Goal: Transaction & Acquisition: Book appointment/travel/reservation

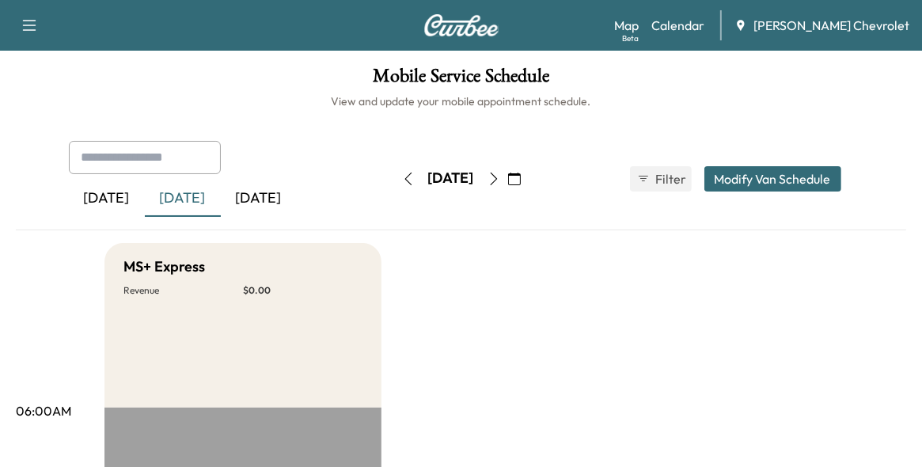
click at [165, 151] on input "text" at bounding box center [145, 157] width 152 height 33
click at [769, 180] on button "Modify Van Schedule" at bounding box center [772, 178] width 137 height 25
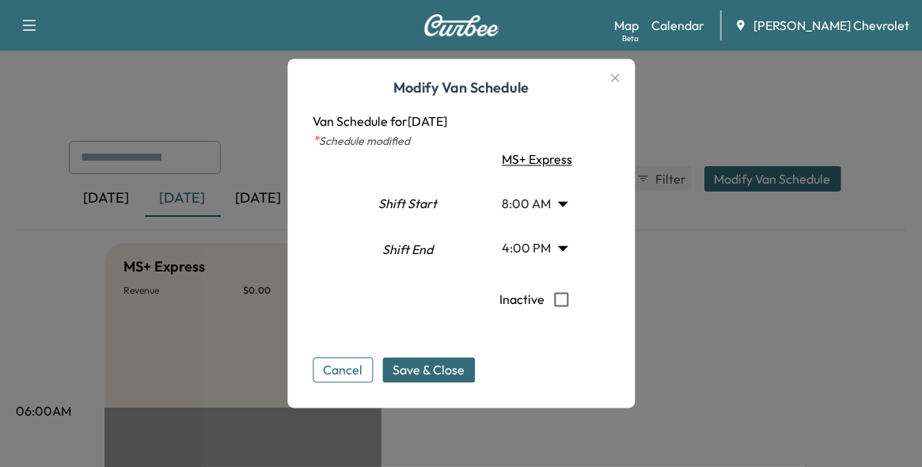
click at [341, 370] on button "Cancel" at bounding box center [343, 370] width 60 height 25
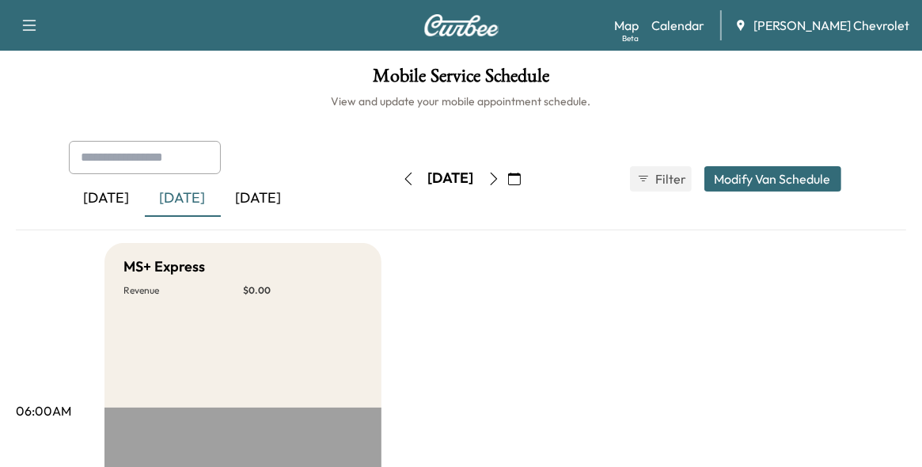
click at [202, 148] on div at bounding box center [204, 157] width 19 height 19
type input "*******"
click at [31, 21] on icon "button" at bounding box center [29, 25] width 19 height 19
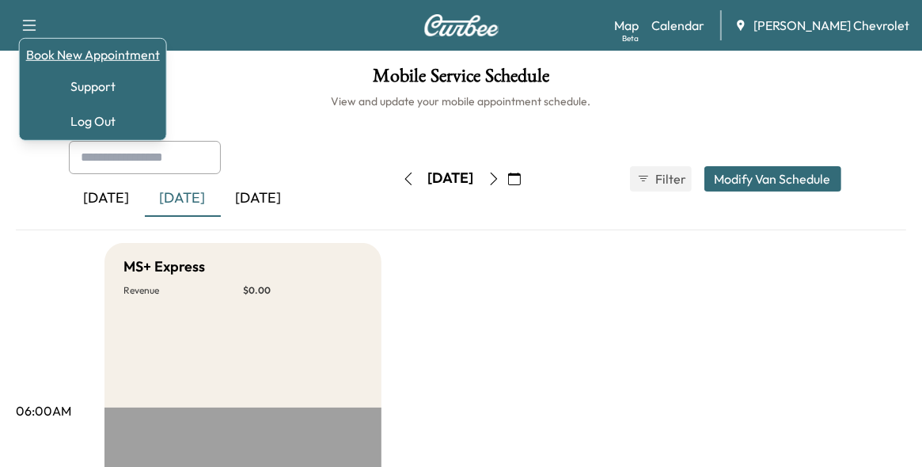
click at [67, 52] on link "Book New Appointment" at bounding box center [93, 54] width 134 height 19
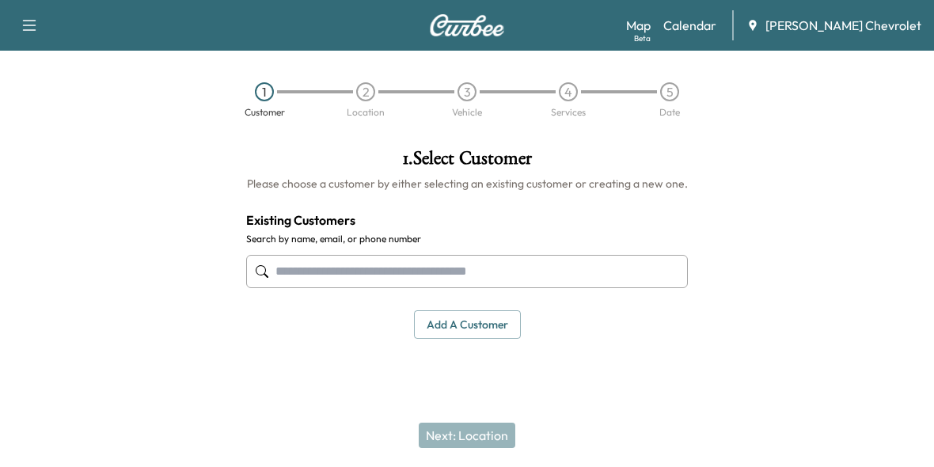
click at [314, 265] on input "text" at bounding box center [467, 271] width 442 height 33
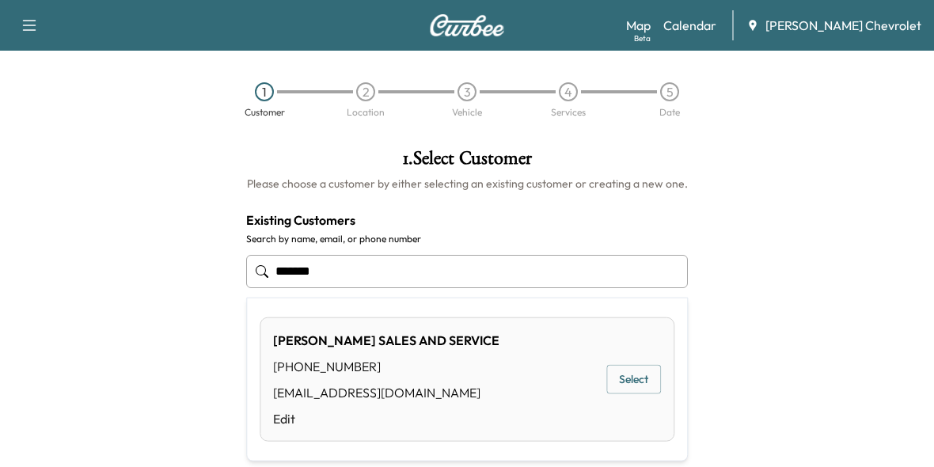
click at [621, 379] on button "Select" at bounding box center [633, 379] width 55 height 29
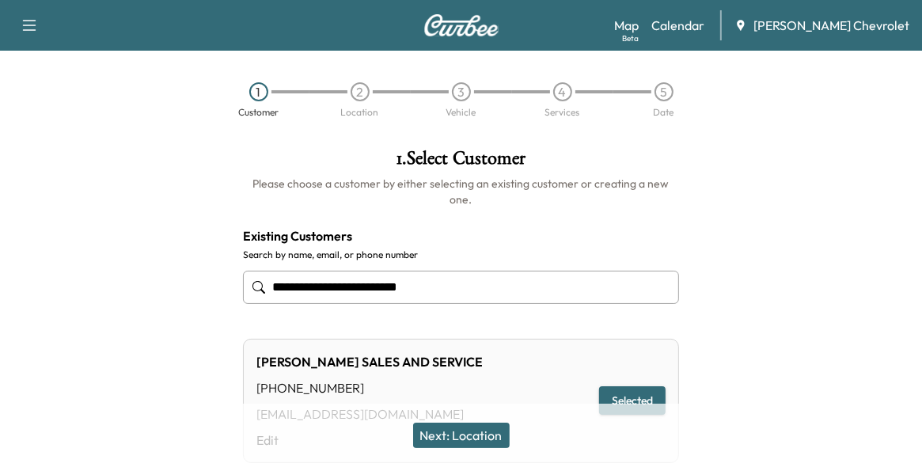
type input "**********"
click at [461, 431] on button "Next: Location" at bounding box center [461, 435] width 97 height 25
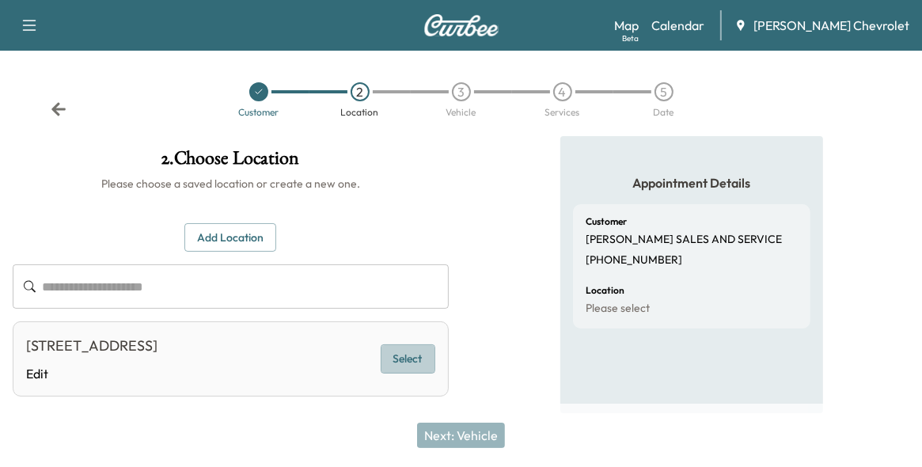
click at [407, 360] on button "Select" at bounding box center [408, 358] width 55 height 29
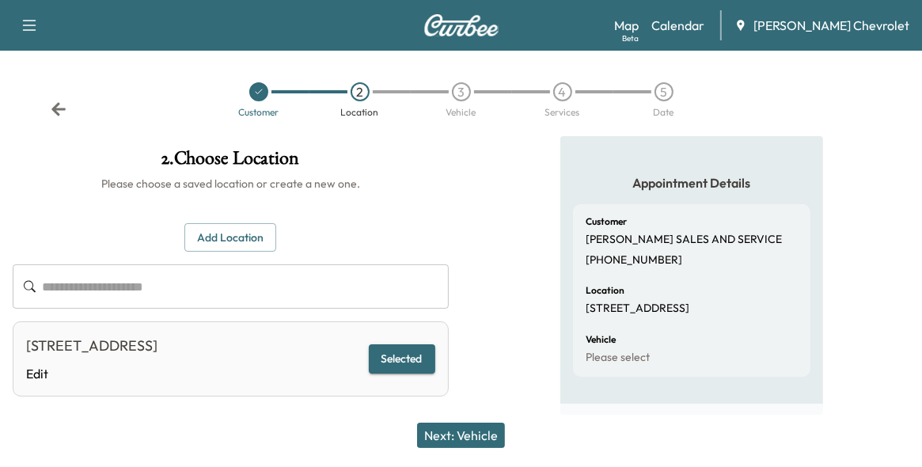
click at [463, 434] on button "Next: Vehicle" at bounding box center [461, 435] width 88 height 25
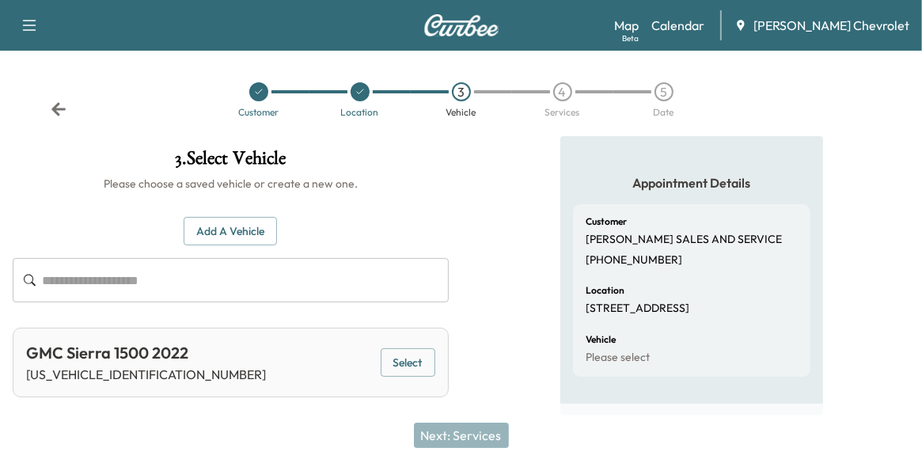
click at [243, 227] on button "Add a Vehicle" at bounding box center [230, 231] width 93 height 29
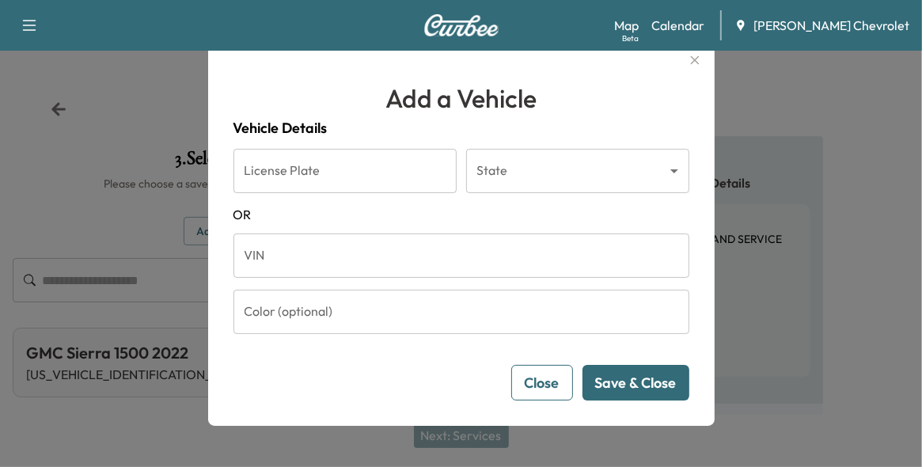
click at [271, 252] on input "VIN" at bounding box center [461, 255] width 456 height 44
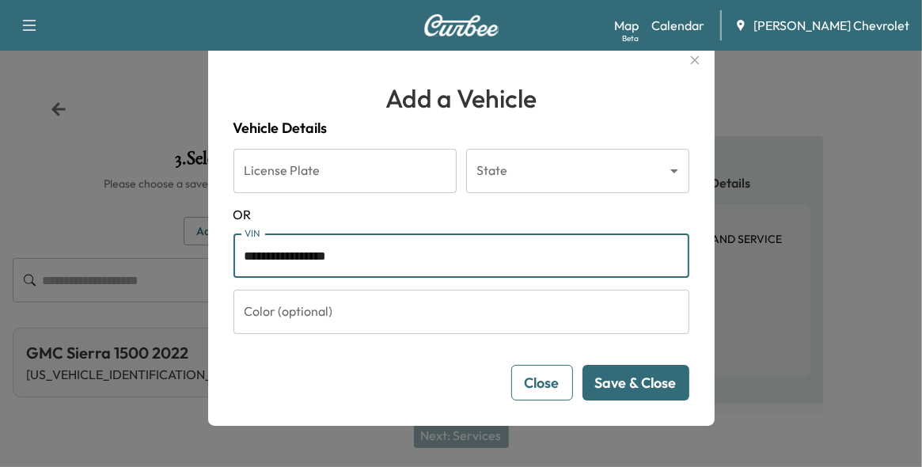
type input "**********"
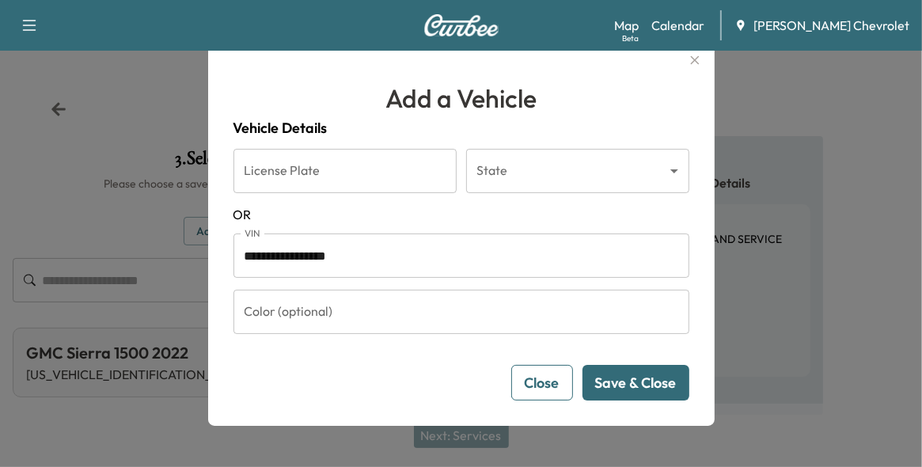
click at [638, 380] on button "Save & Close" at bounding box center [635, 383] width 107 height 36
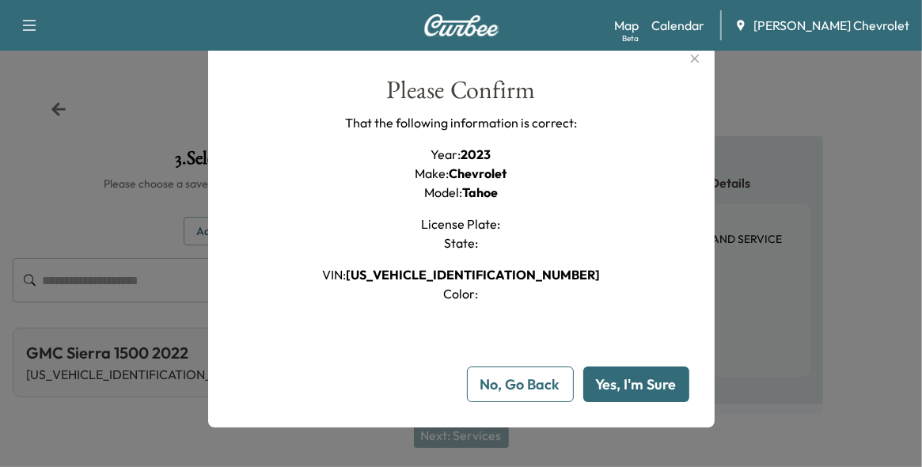
click at [648, 385] on button "Yes, I'm Sure" at bounding box center [636, 384] width 106 height 36
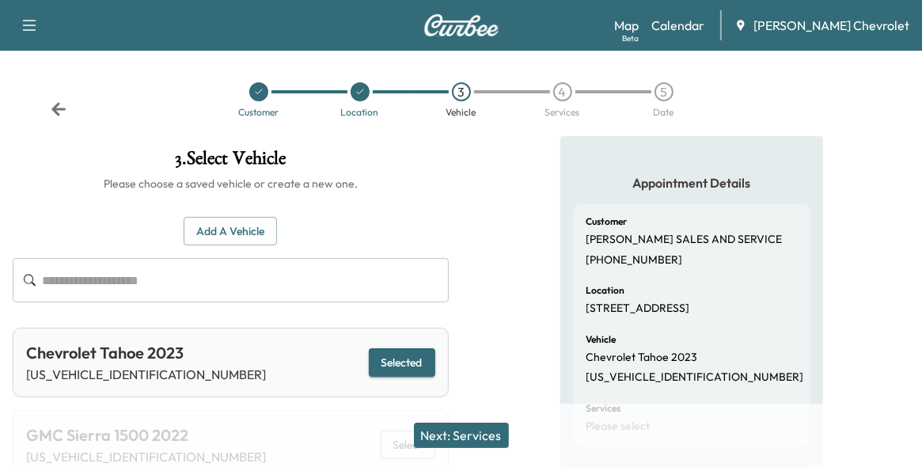
click at [397, 362] on button "Selected" at bounding box center [402, 362] width 66 height 29
click at [464, 434] on button "Next: Services" at bounding box center [461, 435] width 95 height 25
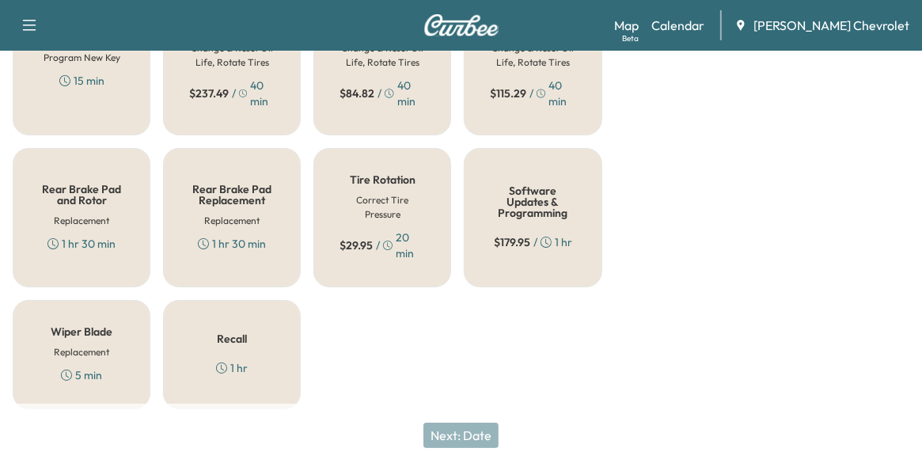
scroll to position [654, 0]
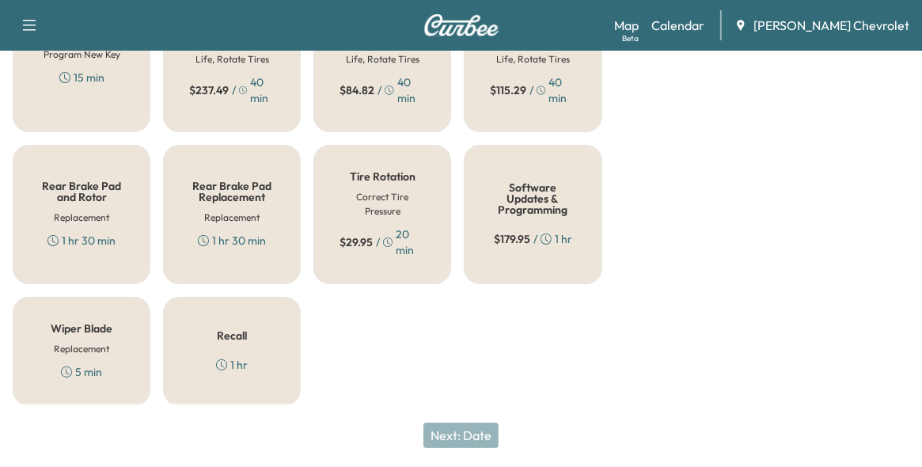
click at [229, 331] on h5 "Recall" at bounding box center [232, 335] width 30 height 11
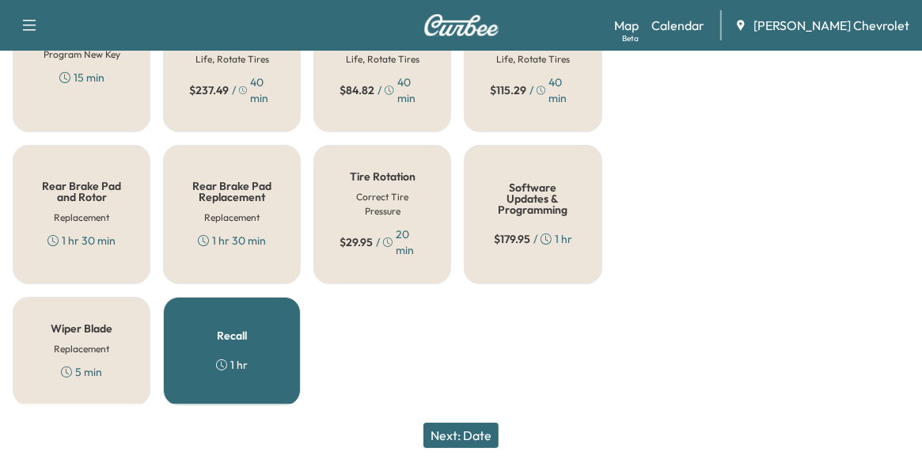
click at [540, 216] on div "Software Updates & Programming $ 179.95 / 1 hr" at bounding box center [533, 214] width 138 height 139
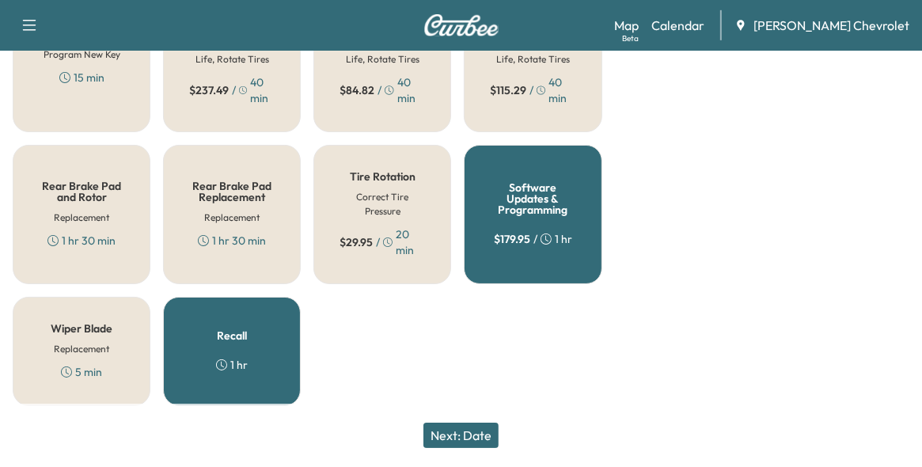
click at [469, 434] on button "Next: Date" at bounding box center [460, 435] width 75 height 25
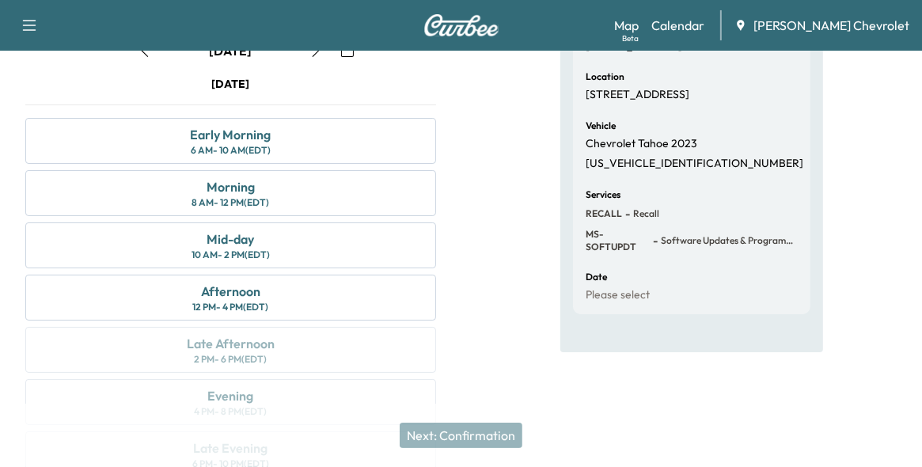
scroll to position [237, 0]
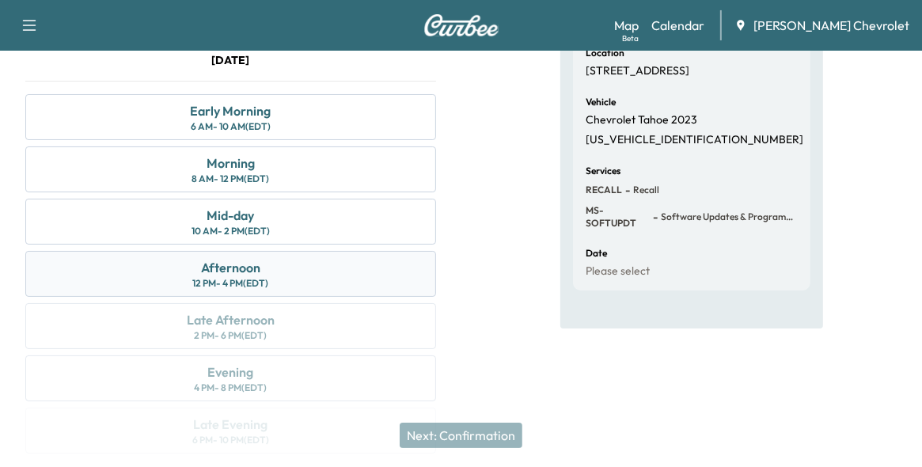
click at [226, 264] on div "Afternoon" at bounding box center [230, 267] width 59 height 19
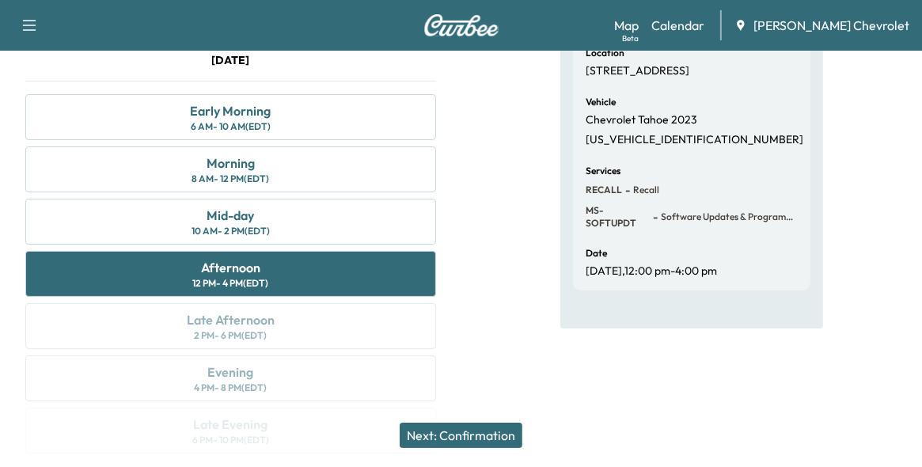
click at [481, 441] on button "Next: Confirmation" at bounding box center [461, 435] width 123 height 25
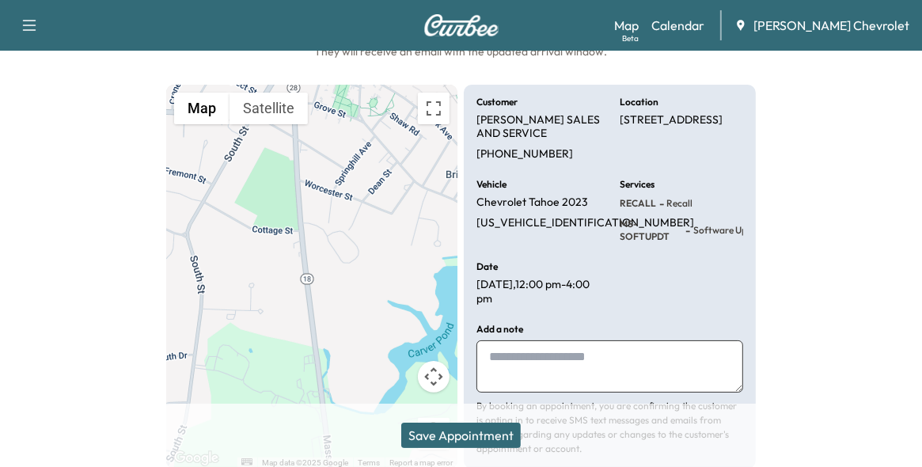
scroll to position [158, 0]
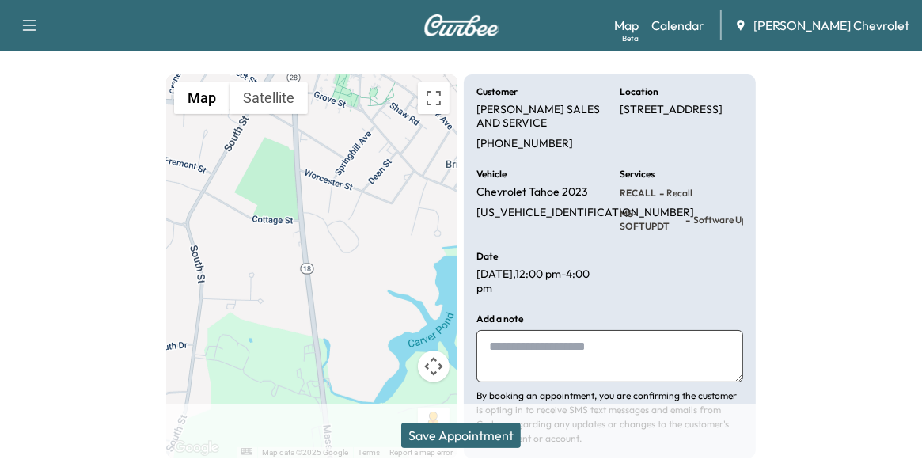
click at [462, 431] on button "Save Appointment" at bounding box center [460, 435] width 119 height 25
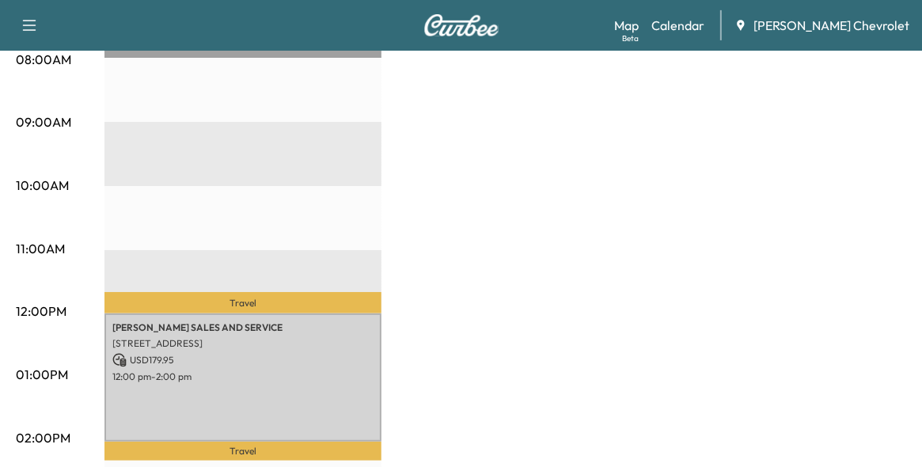
scroll to position [475, 0]
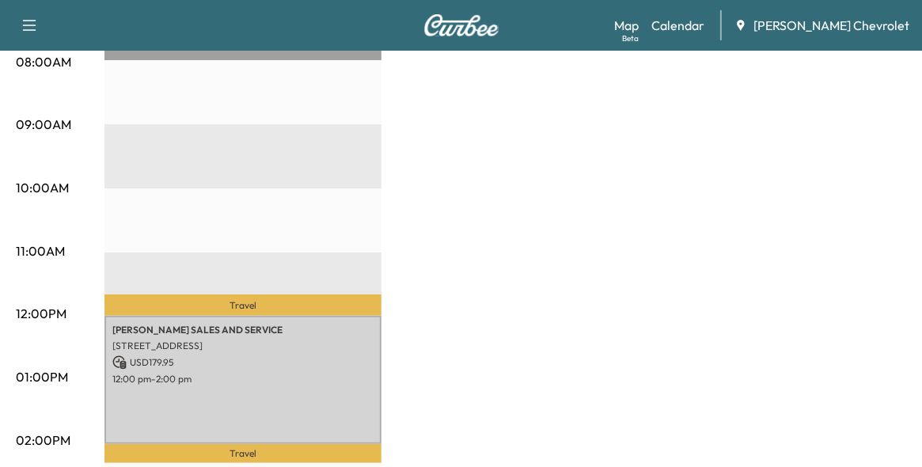
click at [29, 21] on icon "button" at bounding box center [29, 25] width 13 height 11
click at [29, 24] on icon "button" at bounding box center [29, 25] width 19 height 19
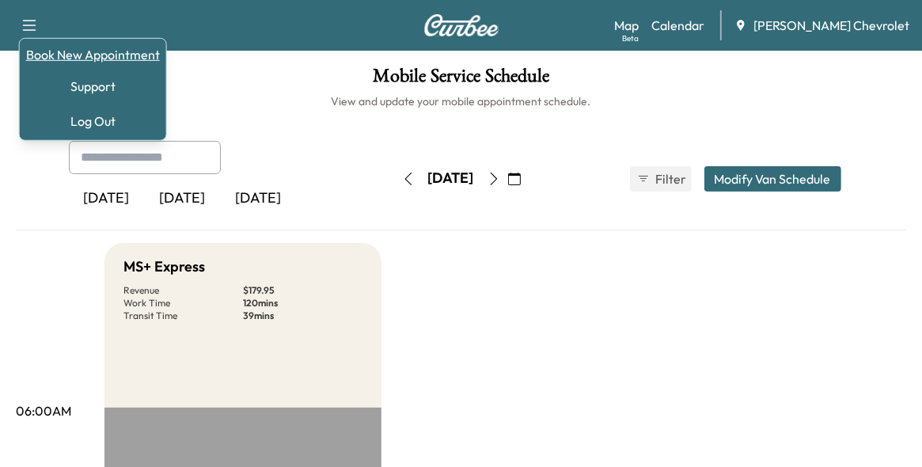
click at [69, 49] on link "Book New Appointment" at bounding box center [93, 54] width 134 height 19
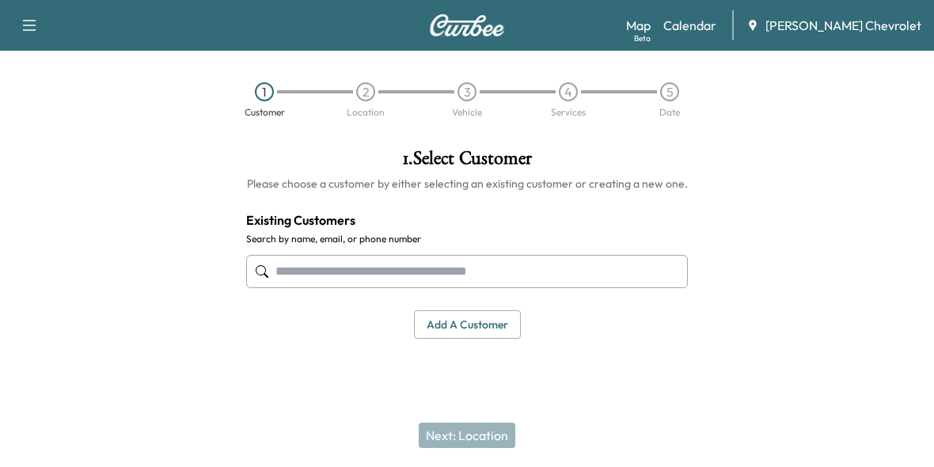
click at [290, 272] on input "text" at bounding box center [467, 271] width 442 height 33
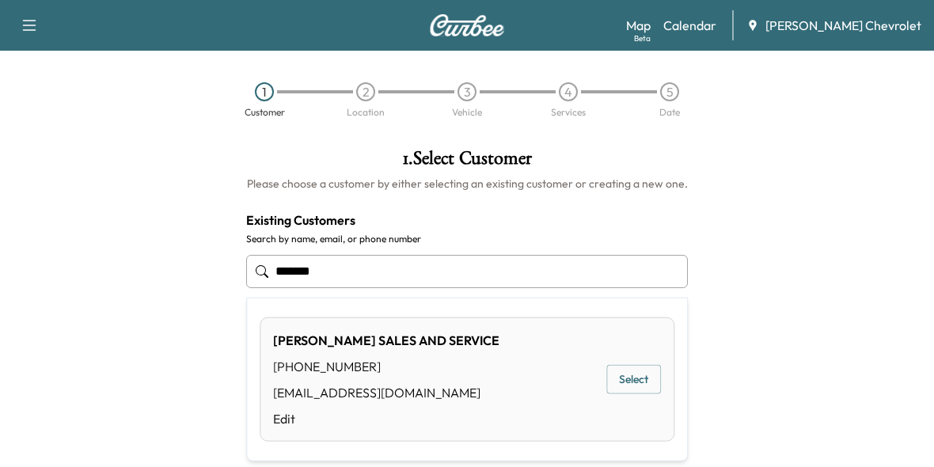
click at [631, 370] on button "Select" at bounding box center [633, 379] width 55 height 29
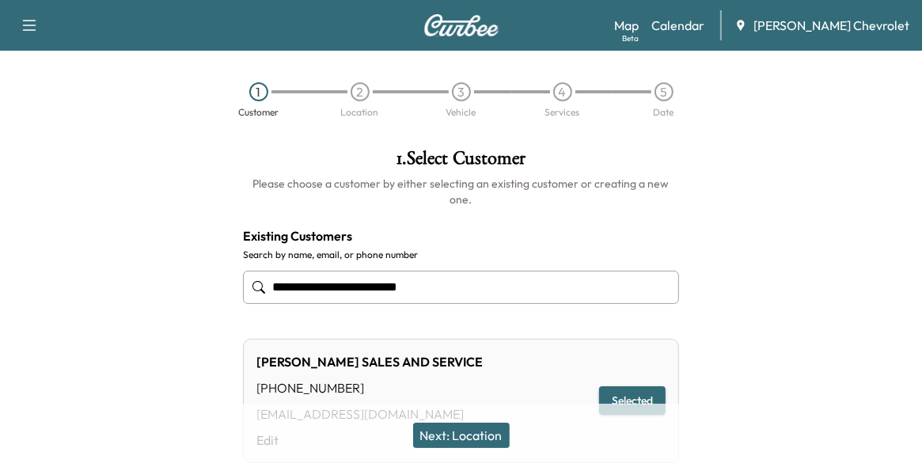
type input "**********"
click at [646, 386] on button "Selected" at bounding box center [632, 400] width 66 height 29
click at [635, 386] on button "Selected" at bounding box center [632, 400] width 66 height 29
click at [466, 434] on button "Next: Location" at bounding box center [461, 435] width 97 height 25
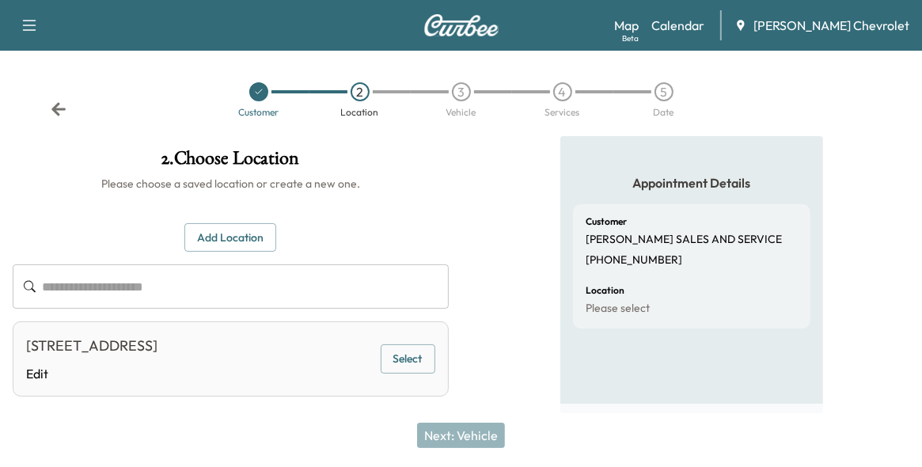
click at [407, 361] on button "Select" at bounding box center [408, 358] width 55 height 29
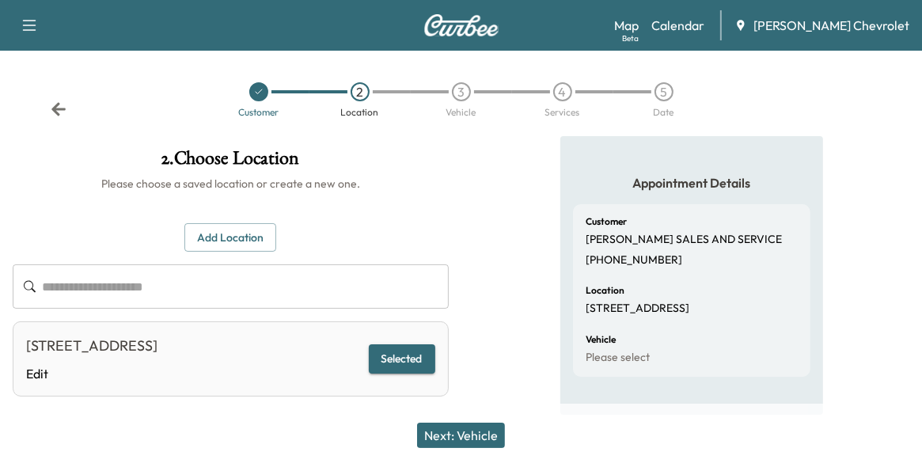
click at [461, 433] on button "Next: Vehicle" at bounding box center [461, 435] width 88 height 25
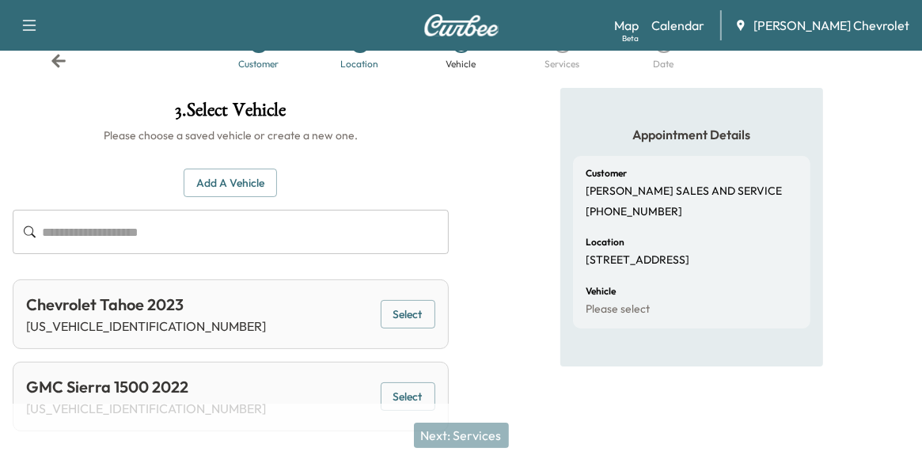
scroll to position [75, 0]
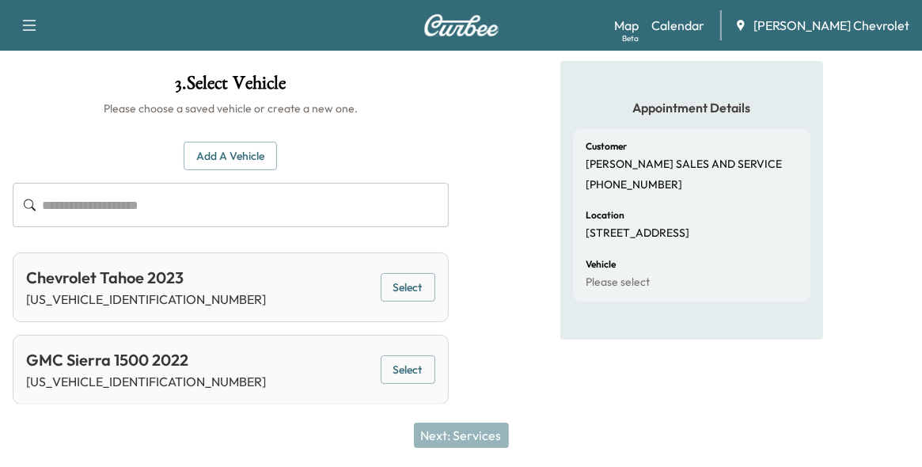
click at [419, 370] on button "Select" at bounding box center [408, 369] width 55 height 29
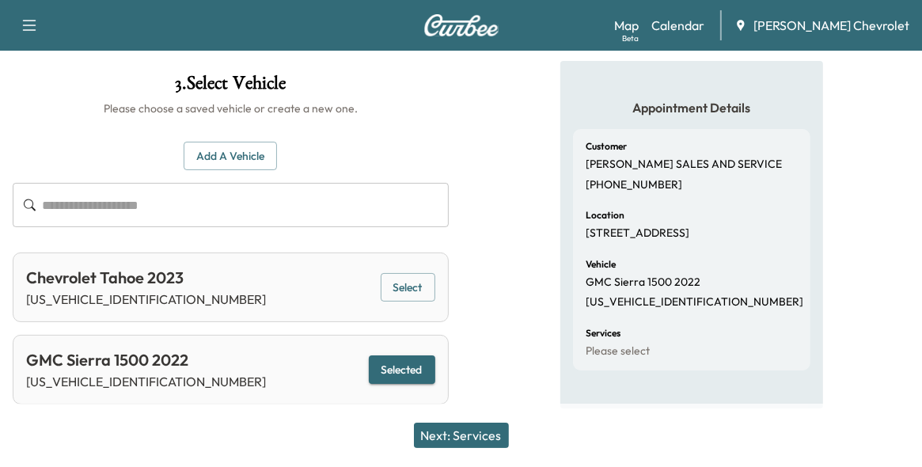
click at [467, 434] on button "Next: Services" at bounding box center [461, 435] width 95 height 25
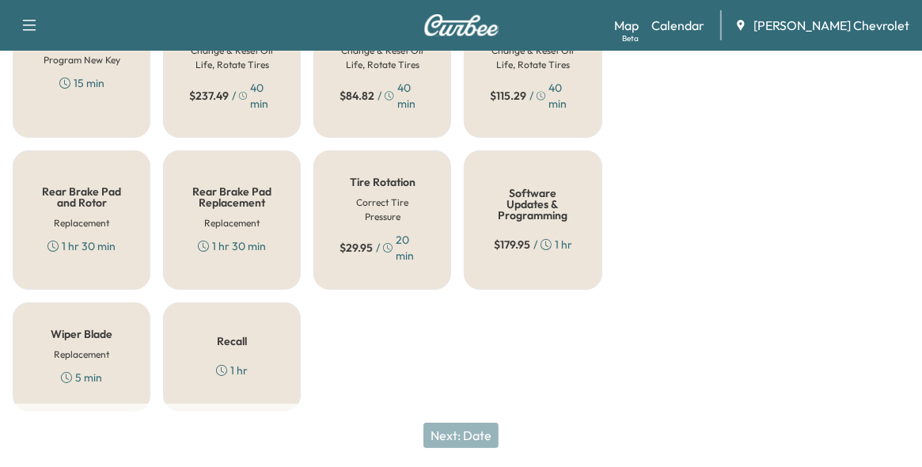
scroll to position [654, 0]
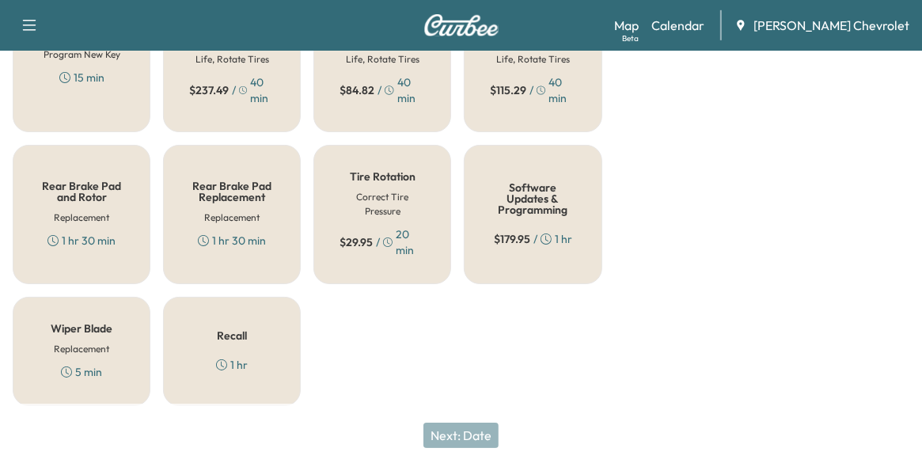
click at [223, 342] on div "Recall 1 hr" at bounding box center [232, 351] width 138 height 109
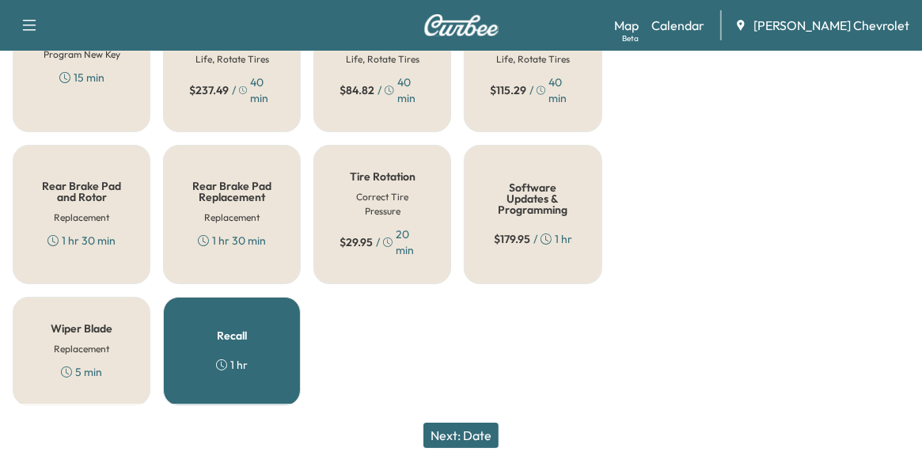
click at [468, 432] on button "Next: Date" at bounding box center [460, 435] width 75 height 25
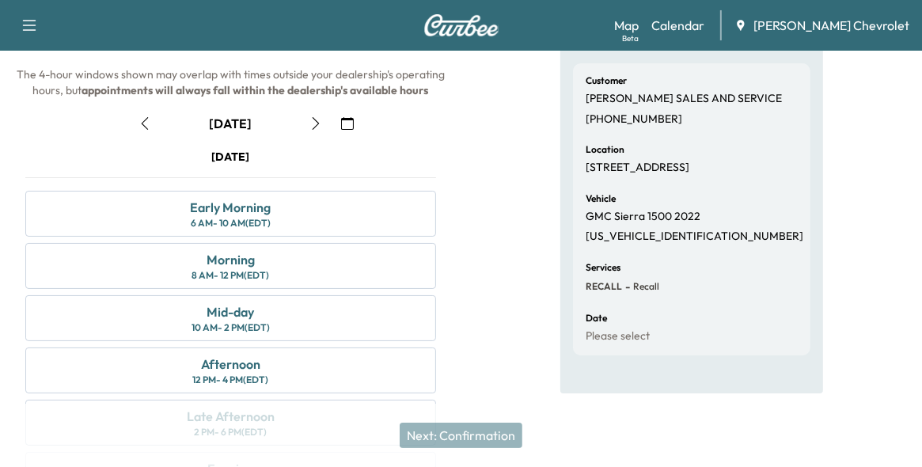
scroll to position [133, 0]
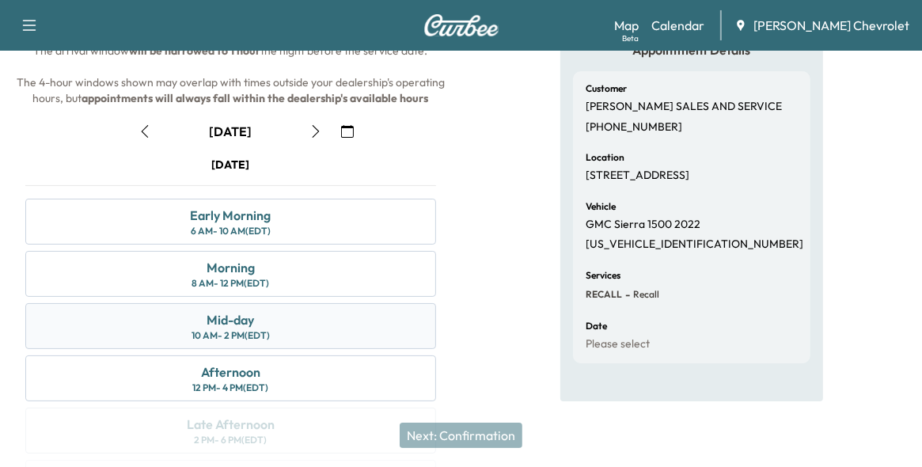
click at [241, 318] on div "Mid-day" at bounding box center [230, 319] width 47 height 19
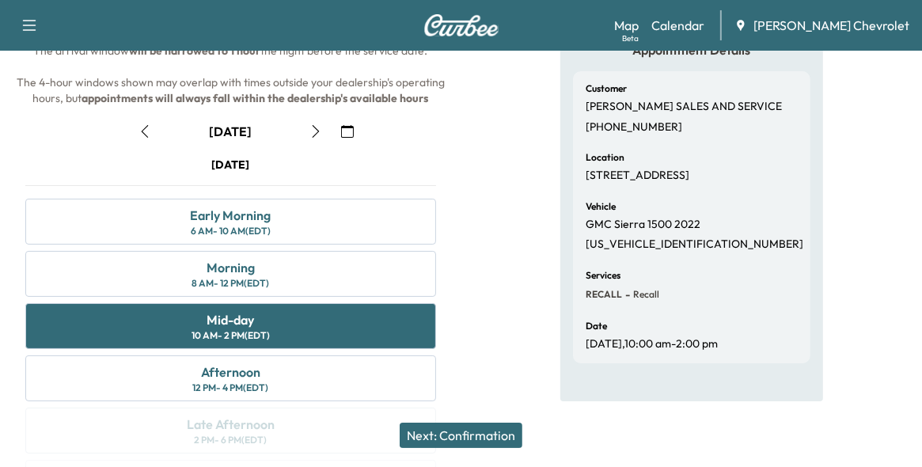
click at [487, 434] on button "Next: Confirmation" at bounding box center [461, 435] width 123 height 25
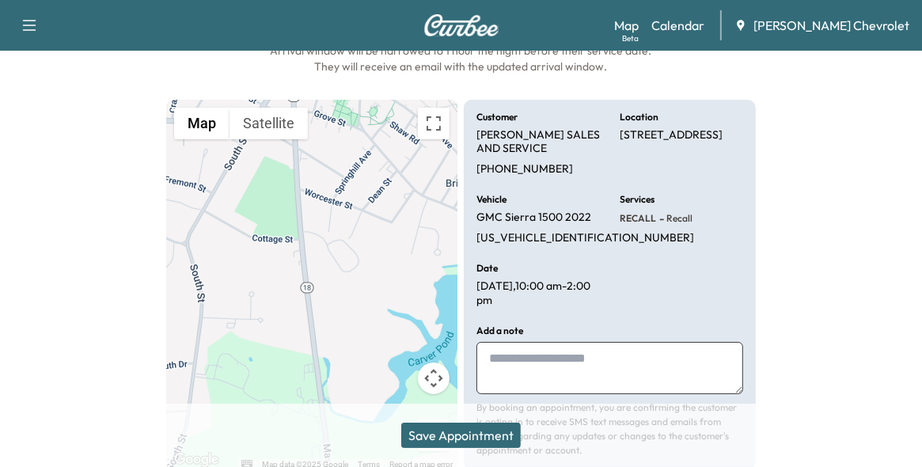
click at [459, 430] on button "Save Appointment" at bounding box center [460, 435] width 119 height 25
